Goal: Task Accomplishment & Management: Manage account settings

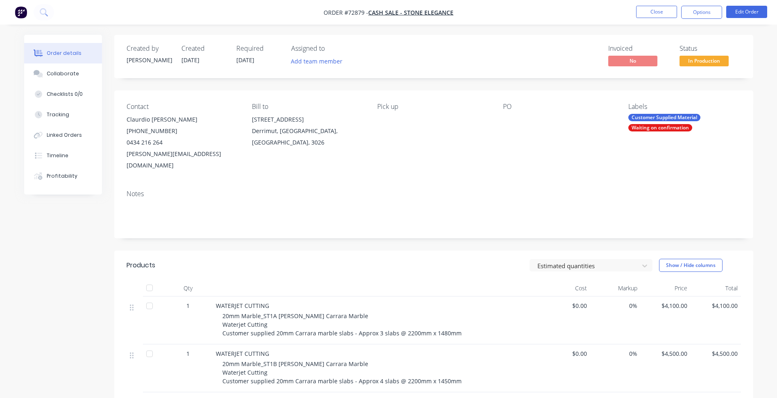
scroll to position [123, 0]
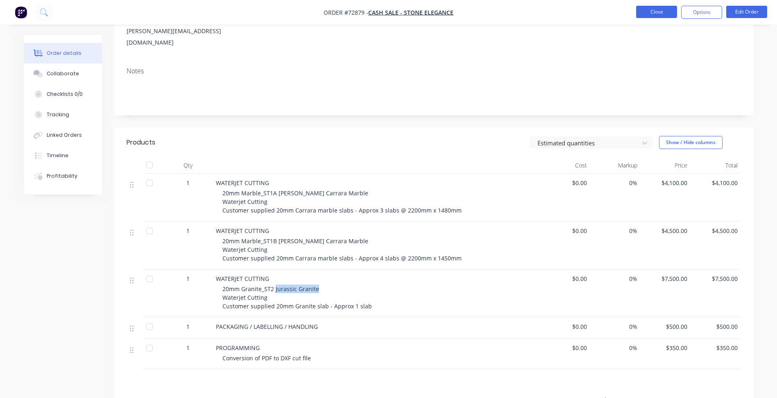
click at [650, 18] on button "Close" at bounding box center [656, 12] width 41 height 12
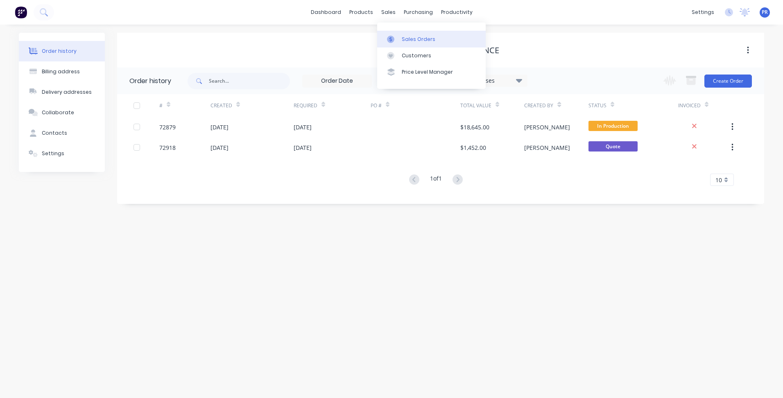
click at [400, 37] on link "Sales Orders" at bounding box center [431, 39] width 109 height 16
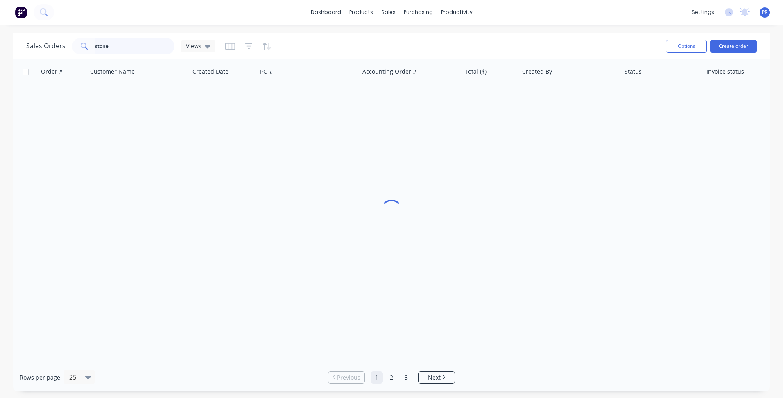
click at [133, 44] on input "stone" at bounding box center [135, 46] width 80 height 16
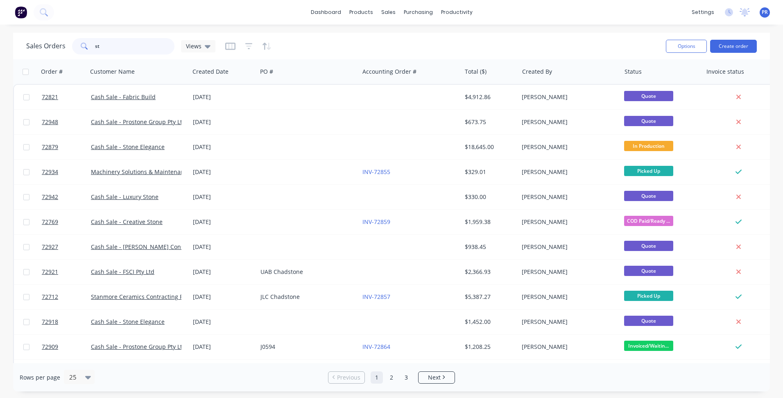
type input "s"
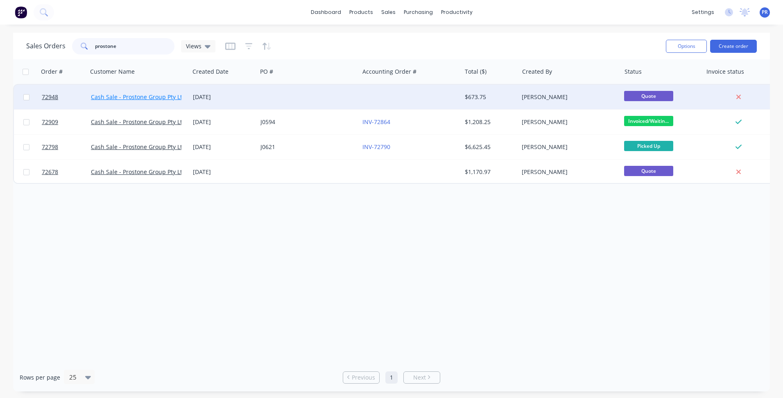
type input "prostone"
click at [154, 96] on link "Cash Sale - Prostone Group Pty Ltd" at bounding box center [138, 97] width 95 height 8
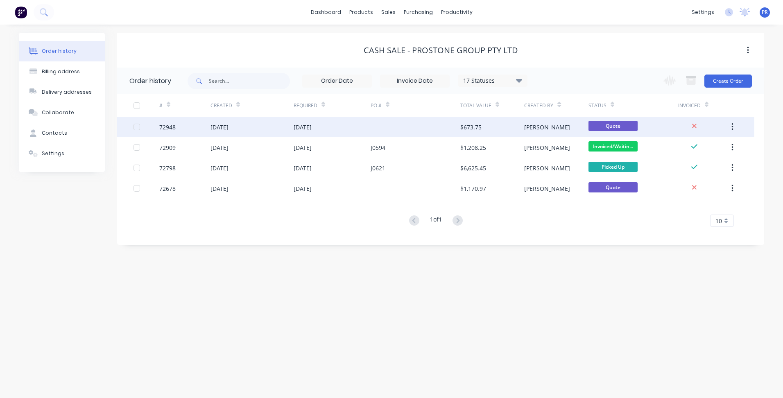
click at [281, 127] on div "[DATE]" at bounding box center [252, 127] width 83 height 20
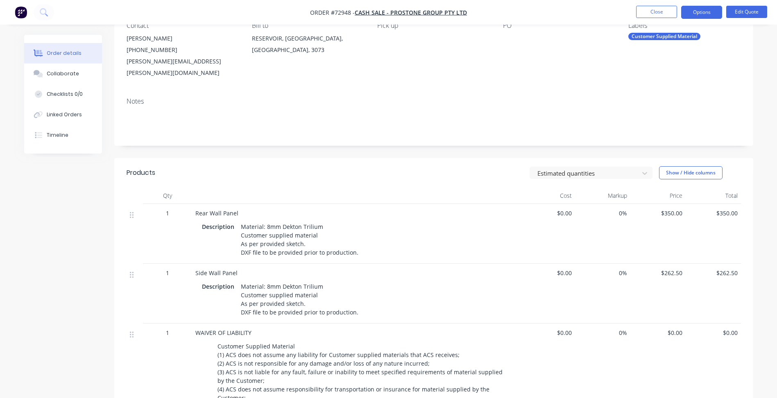
scroll to position [82, 0]
click at [355, 241] on div "Material: 8mm Dekton Trilium Customer supplied material As per provided sketch.…" at bounding box center [300, 239] width 124 height 38
click at [353, 242] on div "Material: 8mm Dekton Trilium Customer supplied material As per provided sketch.…" at bounding box center [300, 239] width 124 height 38
click at [355, 239] on div "Material: 8mm Dekton Trilium Customer supplied material As per provided sketch.…" at bounding box center [300, 239] width 124 height 38
click at [354, 241] on div "Material: 8mm Dekton Trilium Customer supplied material As per provided sketch.…" at bounding box center [300, 239] width 124 height 38
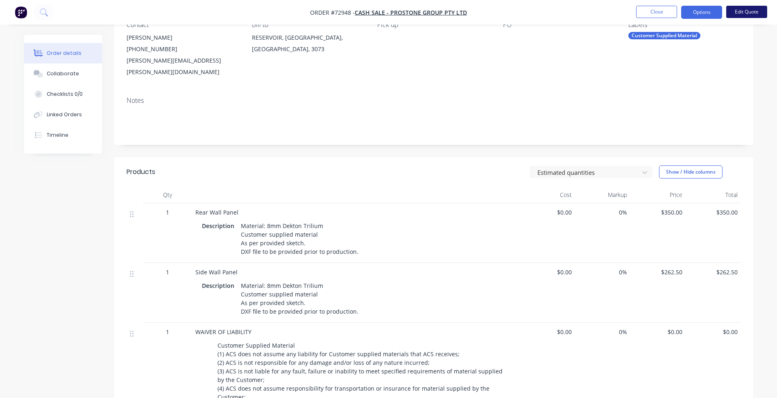
click at [743, 6] on button "Edit Quote" at bounding box center [746, 12] width 41 height 12
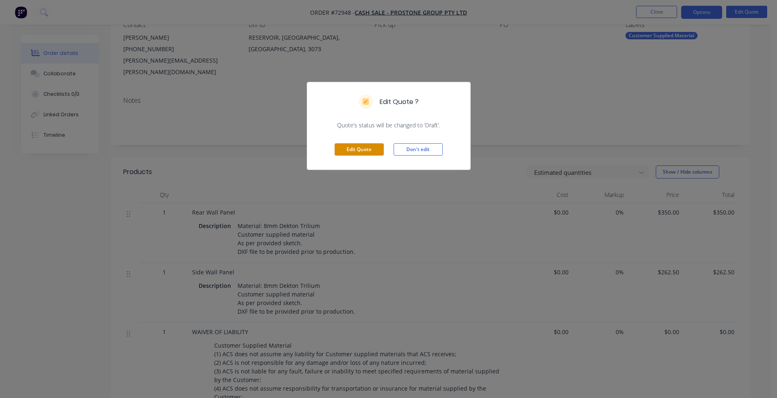
click at [373, 150] on button "Edit Quote" at bounding box center [359, 149] width 49 height 12
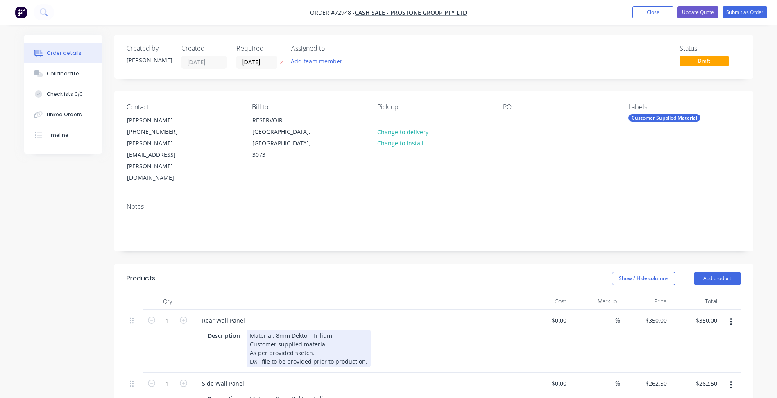
drag, startPoint x: 362, startPoint y: 328, endPoint x: 374, endPoint y: 329, distance: 12.3
click at [362, 330] on div "Material: 8mm Dekton Trilium Customer supplied material As per provided sketch.…" at bounding box center [309, 349] width 124 height 38
copy div "Split into multiple slabs. Stress cut required on all slabs."
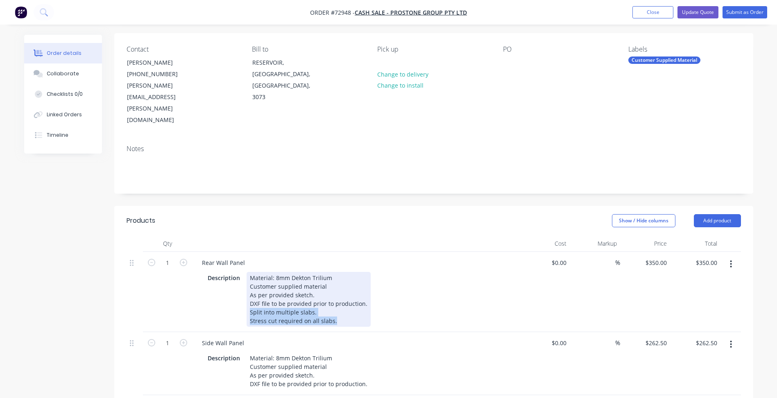
scroll to position [205, 0]
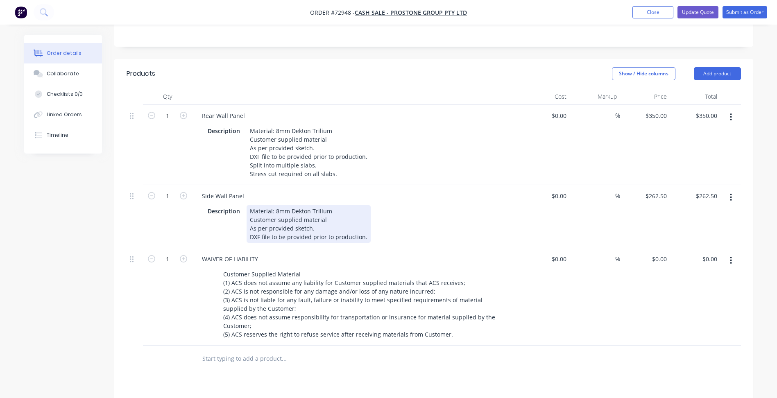
click at [364, 212] on div "Material: 8mm Dekton Trilium Customer supplied material As per provided sketch.…" at bounding box center [309, 224] width 124 height 38
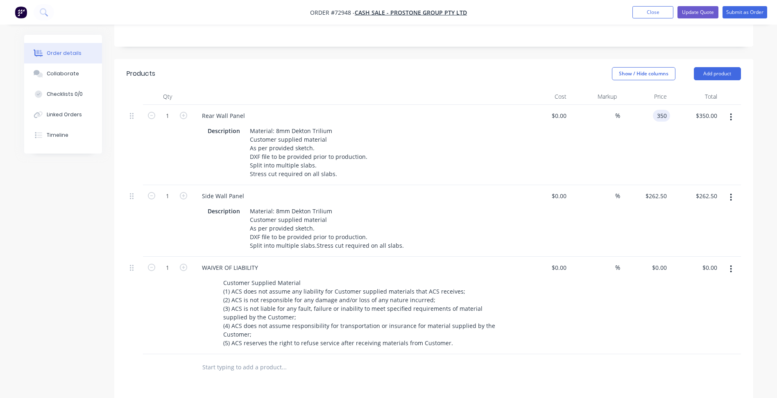
click at [655, 110] on div "350 350" at bounding box center [661, 116] width 17 height 12
type input "$1,329.75"
click at [661, 190] on input "262.5" at bounding box center [660, 196] width 19 height 12
type input "$450.00"
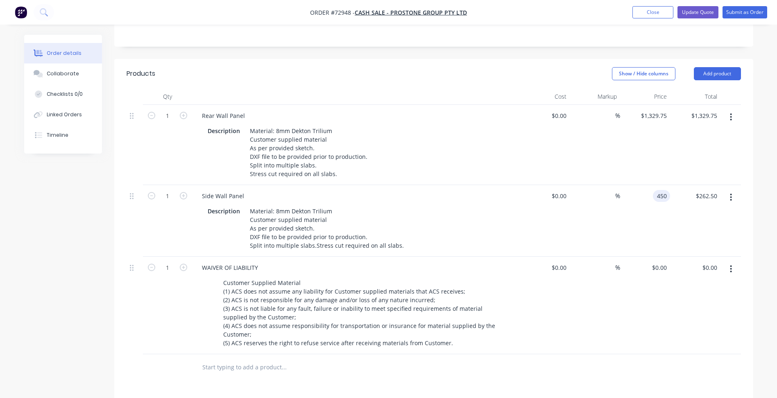
type input "$450.00"
click at [638, 304] on div "$0.00 $0.00" at bounding box center [645, 305] width 50 height 97
click at [648, 110] on input "1329.75" at bounding box center [655, 116] width 30 height 12
type input "$1,329.75"
click at [648, 111] on div "$1,329.75 $1,329.75" at bounding box center [645, 145] width 50 height 80
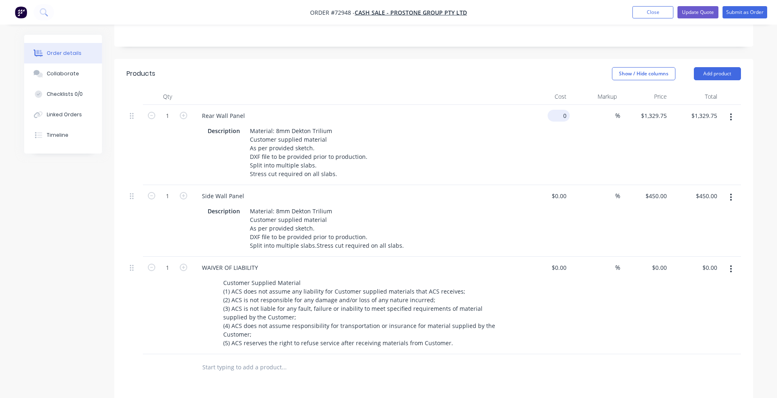
click at [563, 110] on input "0" at bounding box center [560, 116] width 19 height 12
type input "$0.00"
type input "0"
type input "$0.00"
click at [660, 110] on div "0 $1,329.75" at bounding box center [653, 116] width 33 height 12
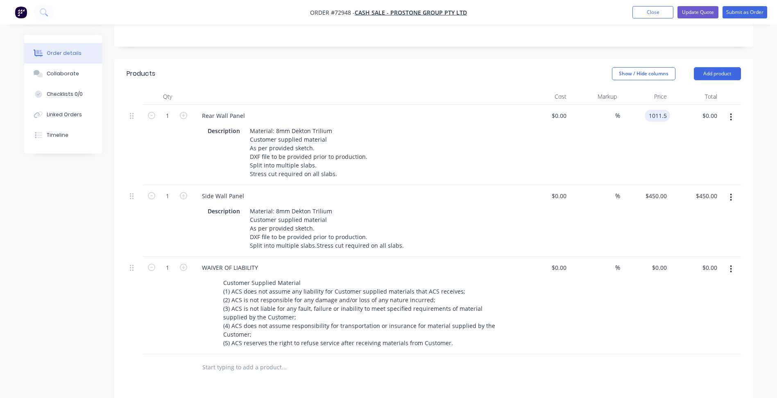
type input "$1,011.50"
click at [662, 185] on div "$450.00 $450.00" at bounding box center [645, 221] width 50 height 72
click at [659, 190] on input "450" at bounding box center [657, 196] width 25 height 12
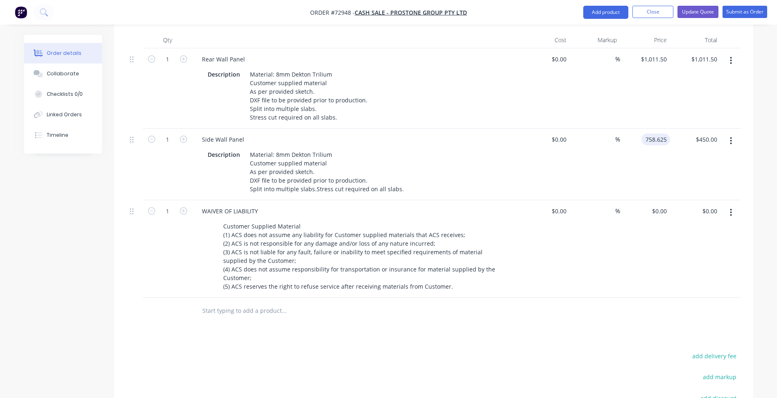
scroll to position [369, 0]
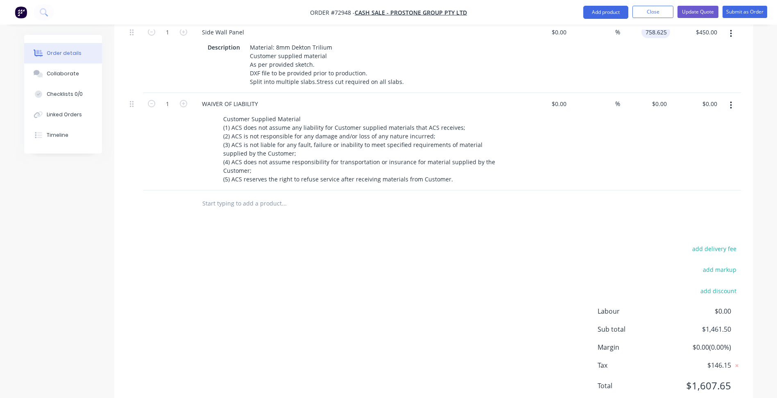
type input "$758.625"
type input "$758.63"
click at [405, 281] on div "add delivery fee add markup add discount Labour $0.00 Sub total $1,461.50 Margi…" at bounding box center [434, 322] width 614 height 158
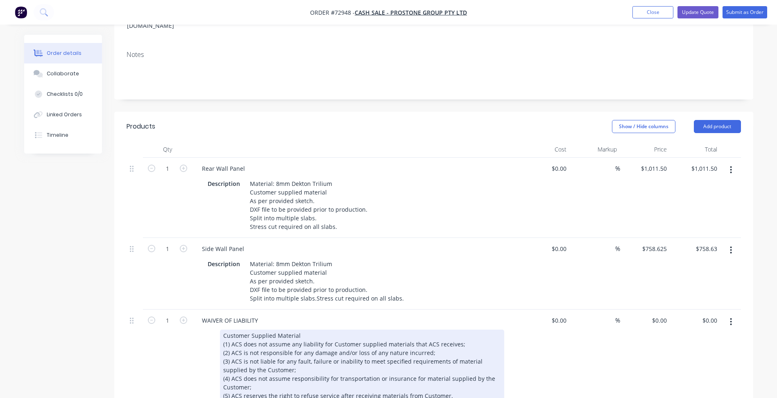
scroll to position [164, 0]
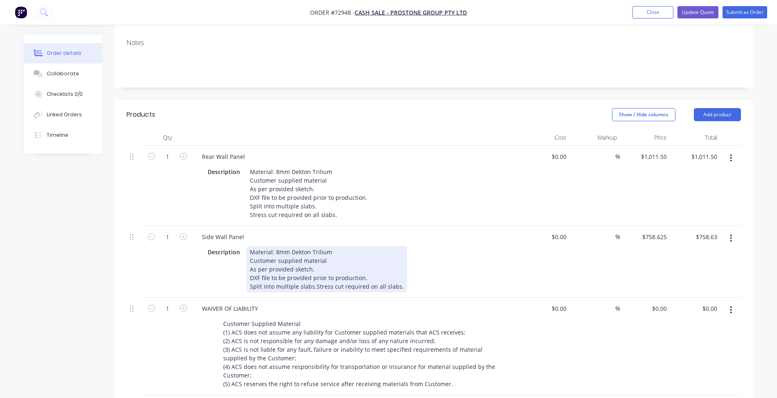
click at [313, 260] on div "Material: 8mm Dekton Trilium Customer supplied material As per provided sketch.…" at bounding box center [327, 269] width 161 height 46
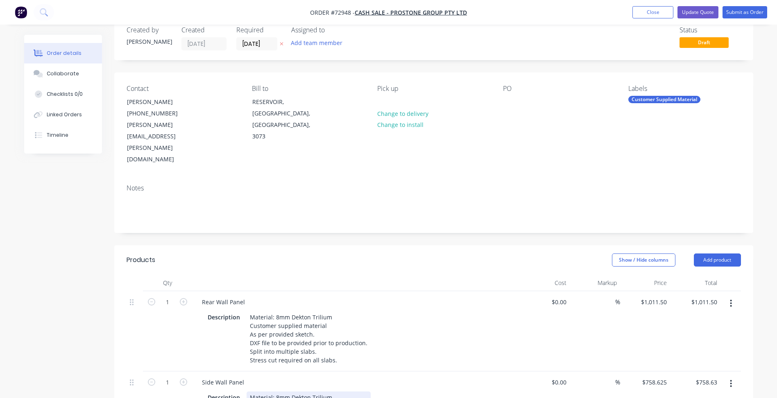
scroll to position [0, 0]
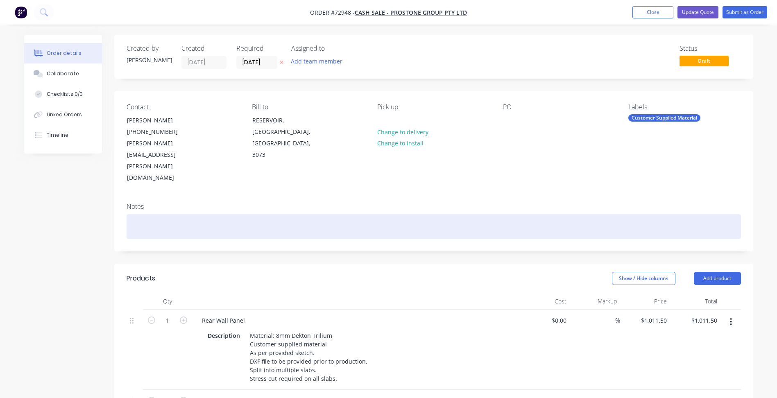
click at [445, 214] on div at bounding box center [434, 226] width 614 height 25
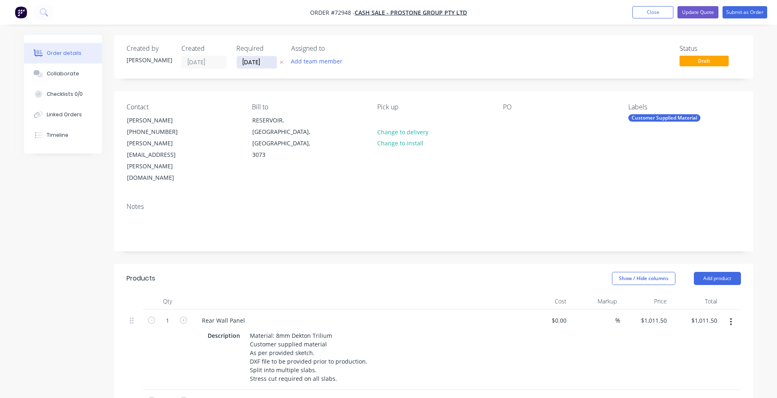
click at [255, 63] on input "[DATE]" at bounding box center [257, 62] width 40 height 12
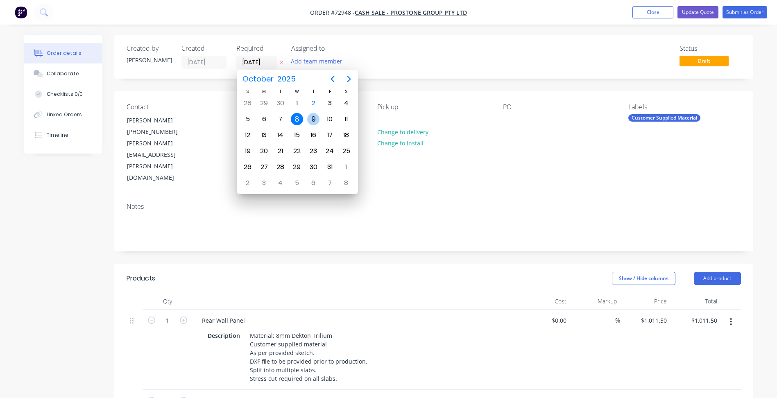
click at [310, 117] on div "9" at bounding box center [313, 119] width 12 height 12
type input "[DATE]"
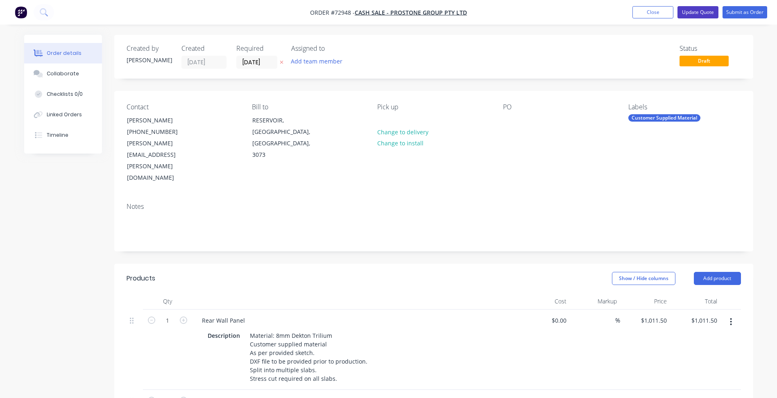
click at [691, 11] on button "Update Quote" at bounding box center [697, 12] width 41 height 12
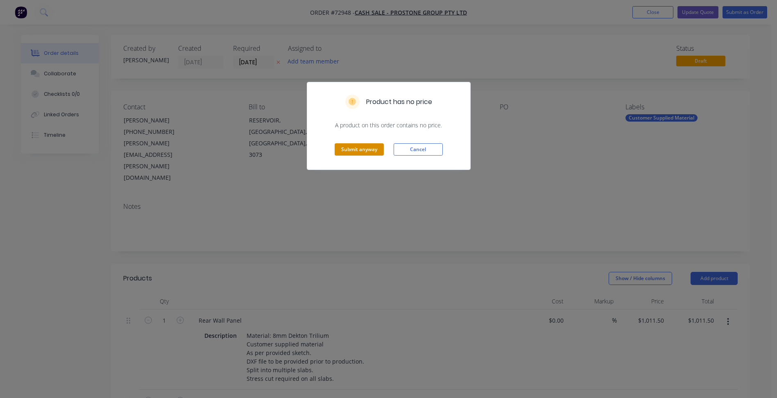
click at [353, 151] on button "Submit anyway" at bounding box center [359, 149] width 49 height 12
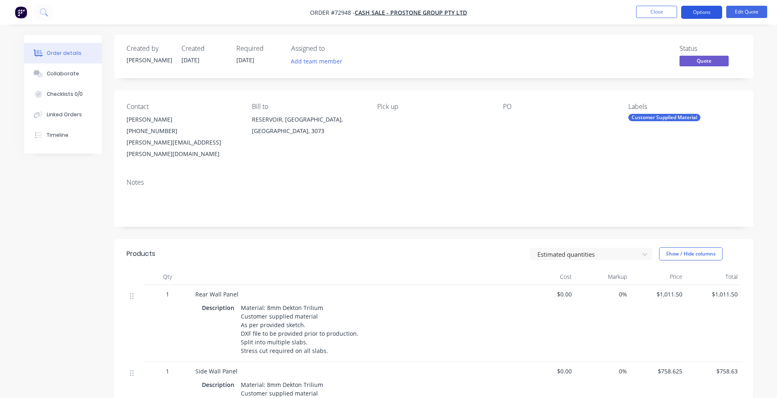
click at [707, 11] on button "Options" at bounding box center [701, 12] width 41 height 13
click at [507, 172] on div "Notes" at bounding box center [433, 199] width 639 height 55
click at [695, 9] on button "Options" at bounding box center [701, 12] width 41 height 13
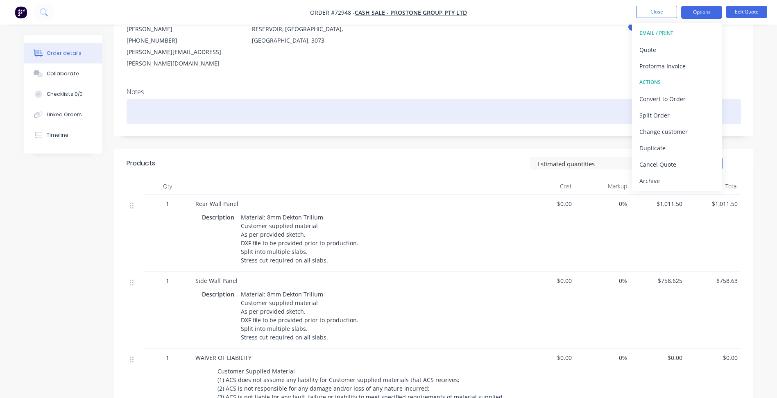
scroll to position [205, 0]
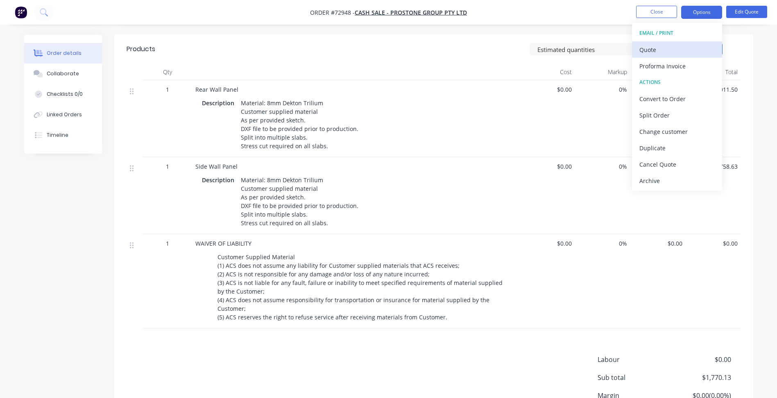
click at [650, 55] on div "Quote" at bounding box center [676, 50] width 75 height 12
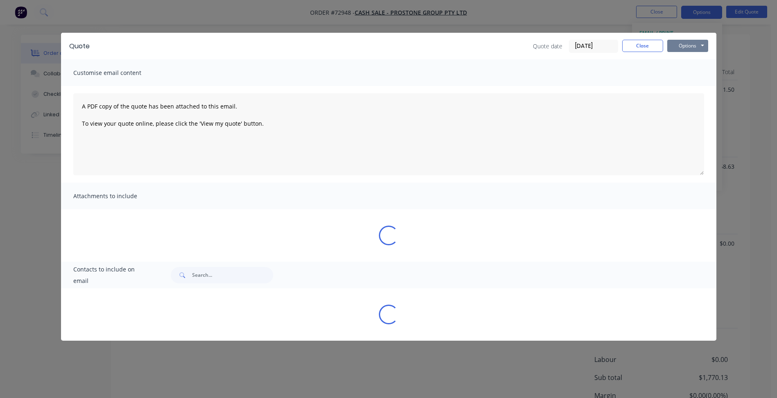
click at [692, 50] on button "Options" at bounding box center [687, 46] width 41 height 12
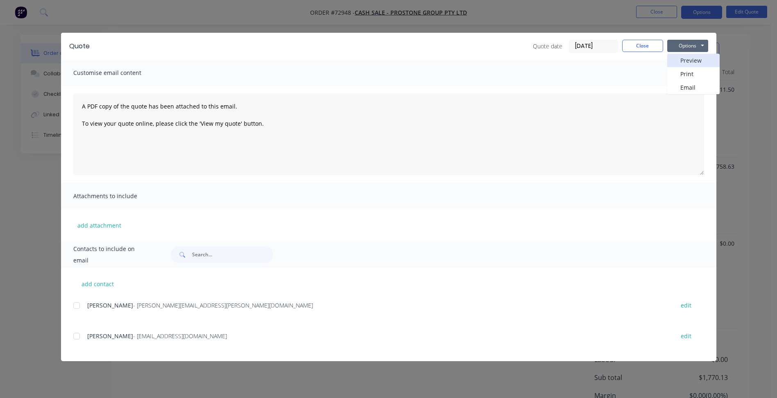
click at [687, 61] on button "Preview" at bounding box center [693, 61] width 52 height 14
